Goal: Participate in discussion

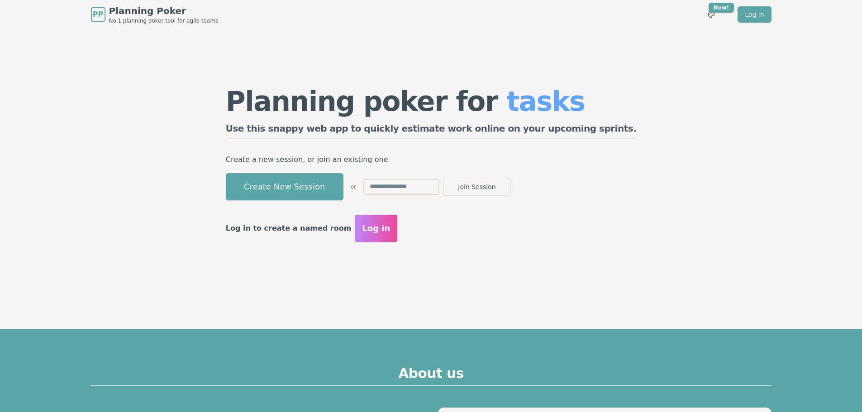
click at [440, 185] on input "text" at bounding box center [402, 187] width 76 height 16
type input "****"
click at [443, 178] on button "Join Session" at bounding box center [477, 187] width 68 height 18
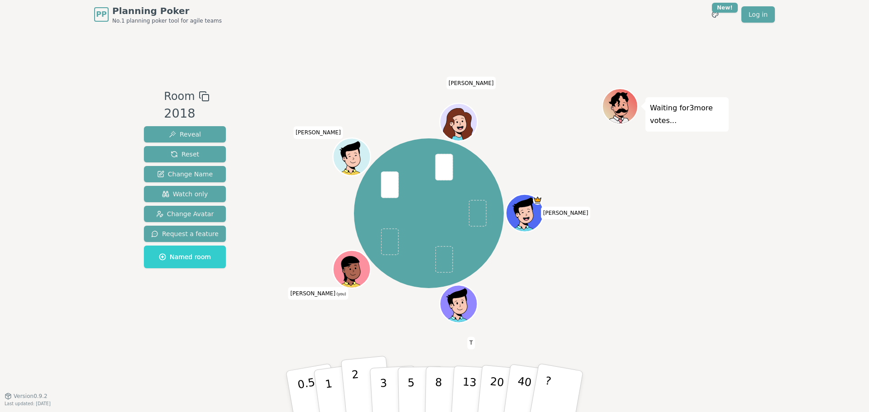
click at [363, 394] on button "2" at bounding box center [367, 392] width 52 height 72
click at [356, 399] on p "2" at bounding box center [357, 392] width 12 height 49
click at [324, 407] on button "1" at bounding box center [339, 391] width 54 height 73
click at [224, 346] on div "Room 2018 Reveal Reset Change Name Watch only Change Avatar Request a feature N…" at bounding box center [434, 212] width 588 height 367
click at [387, 396] on button "3" at bounding box center [393, 392] width 49 height 71
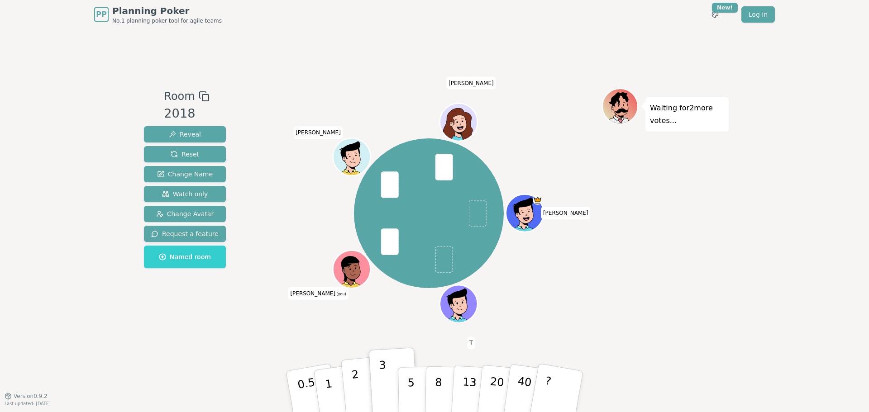
click at [359, 396] on p "2" at bounding box center [357, 392] width 12 height 49
click at [407, 387] on button "5" at bounding box center [421, 392] width 47 height 69
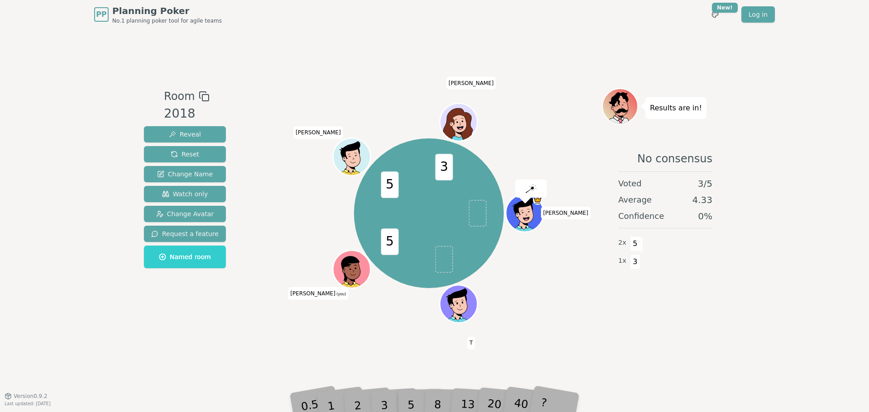
click at [382, 396] on div "3" at bounding box center [393, 391] width 29 height 33
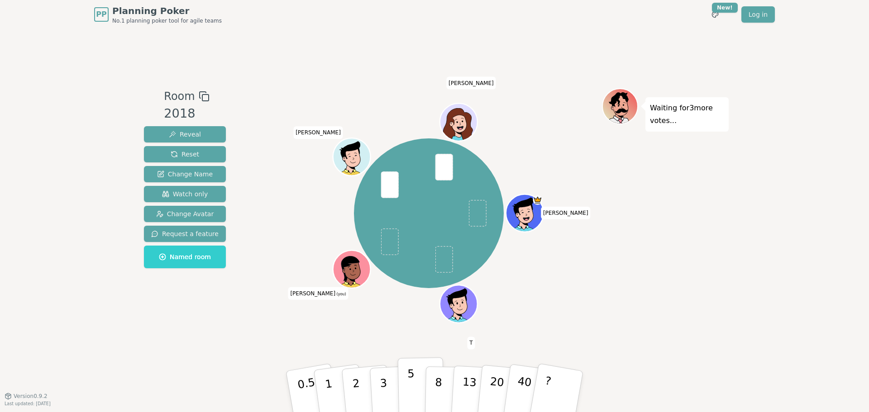
click at [411, 396] on p "5" at bounding box center [411, 392] width 8 height 49
click at [387, 395] on button "3" at bounding box center [393, 392] width 49 height 71
click at [383, 397] on p "3" at bounding box center [384, 392] width 10 height 49
click at [352, 391] on button "2" at bounding box center [367, 392] width 52 height 72
